Goal: Information Seeking & Learning: Learn about a topic

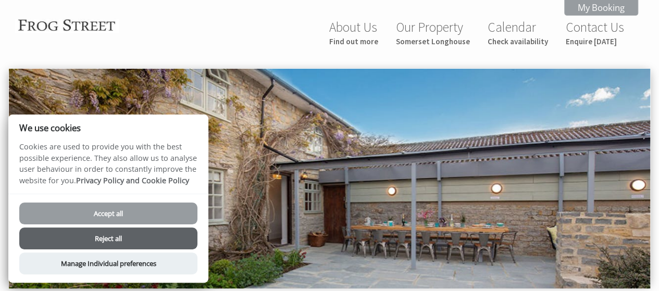
click at [141, 215] on button "Accept all" at bounding box center [108, 214] width 178 height 22
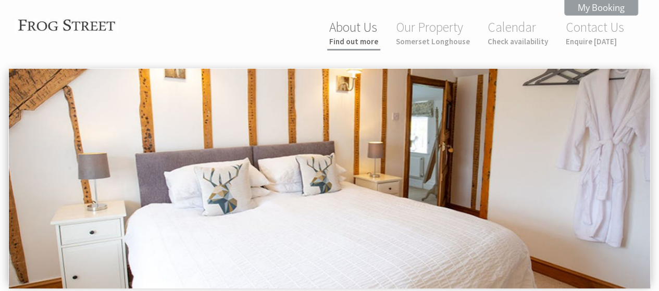
click at [361, 30] on link "About Us Find out more" at bounding box center [353, 33] width 49 height 28
